Goal: Task Accomplishment & Management: Manage account settings

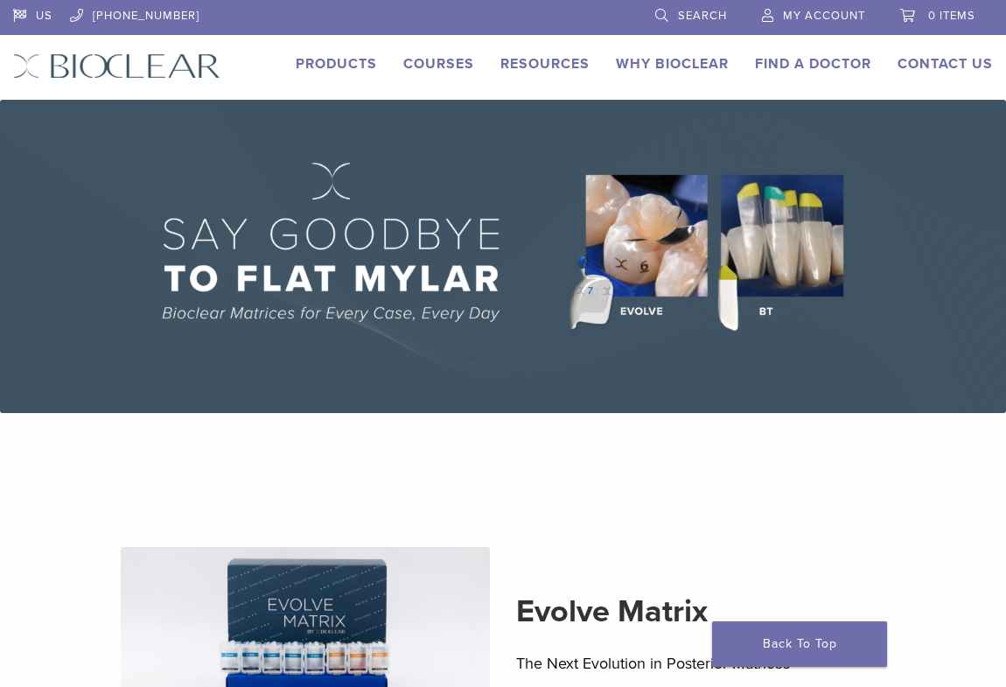
click at [808, 11] on span "My Account" at bounding box center [824, 16] width 82 height 14
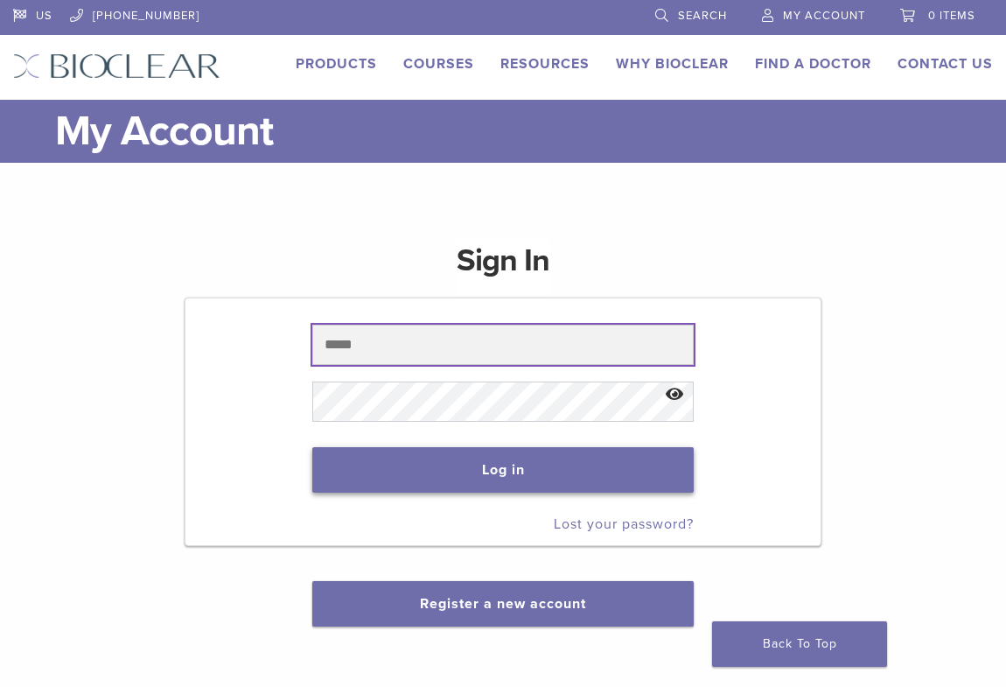
type input "**********"
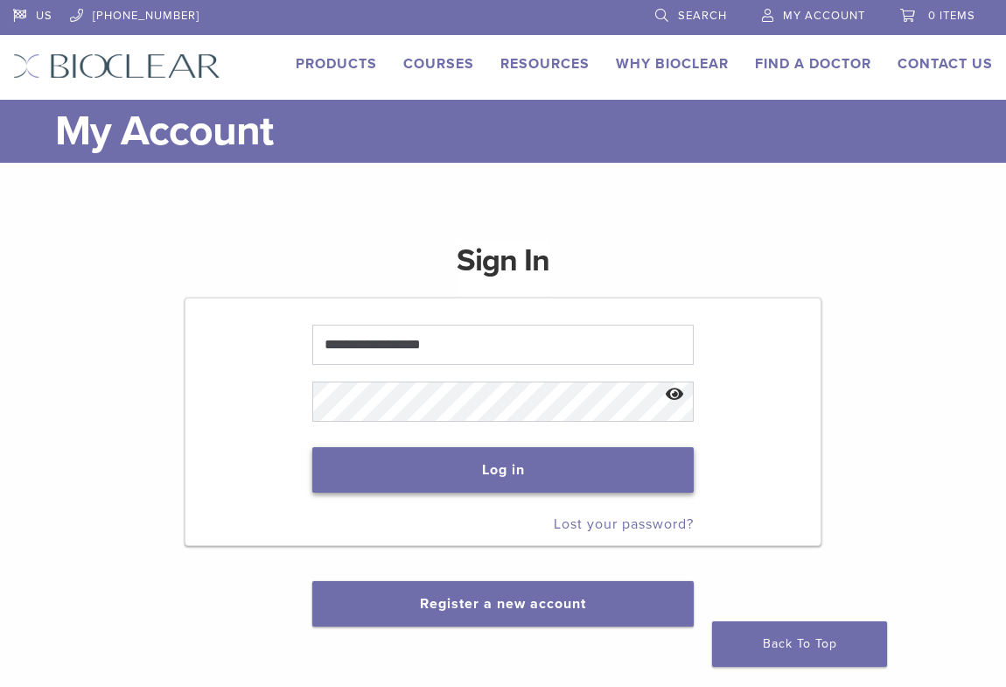
click at [481, 458] on button "Log in" at bounding box center [502, 469] width 381 height 45
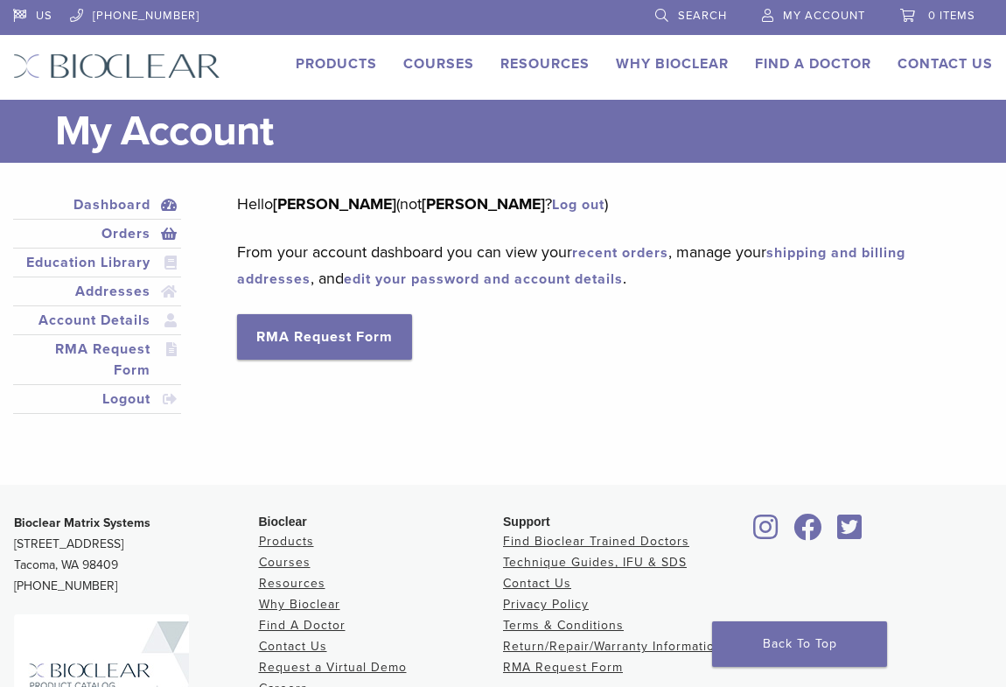
click at [131, 227] on link "Orders" at bounding box center [97, 233] width 161 height 21
